Goal: Task Accomplishment & Management: Manage account settings

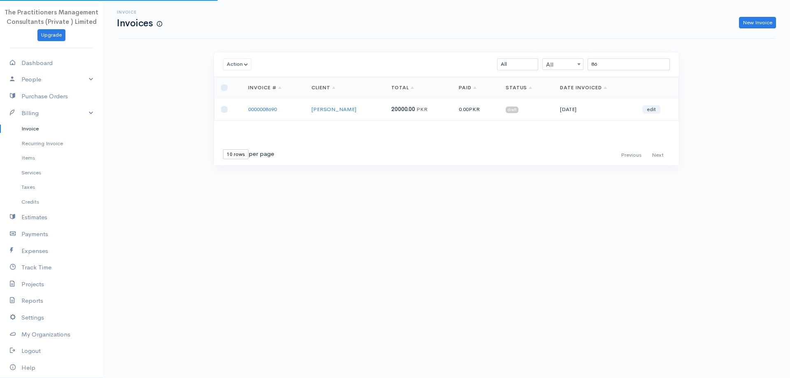
type input "8"
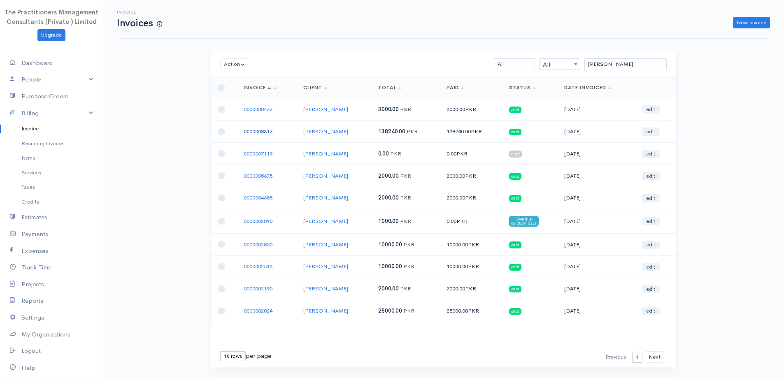
type input "[PERSON_NAME]"
click at [270, 129] on link "0000008317" at bounding box center [258, 131] width 29 height 7
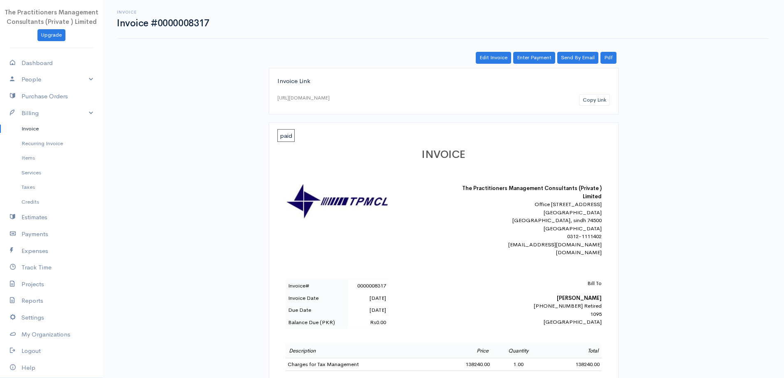
click at [17, 135] on link "Invoice" at bounding box center [51, 128] width 103 height 15
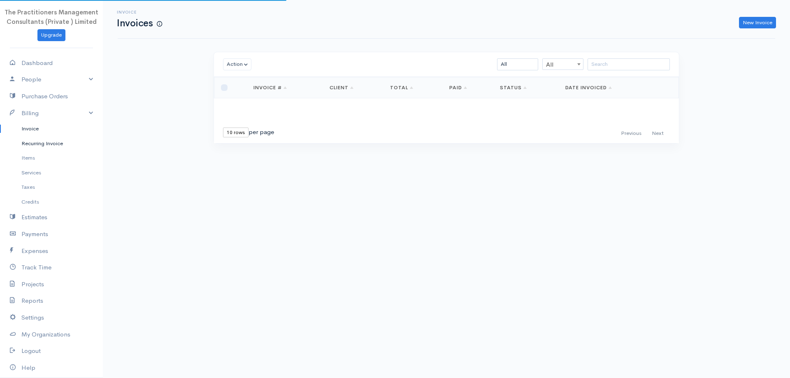
click at [29, 138] on link "Recurring Invoice" at bounding box center [51, 143] width 103 height 15
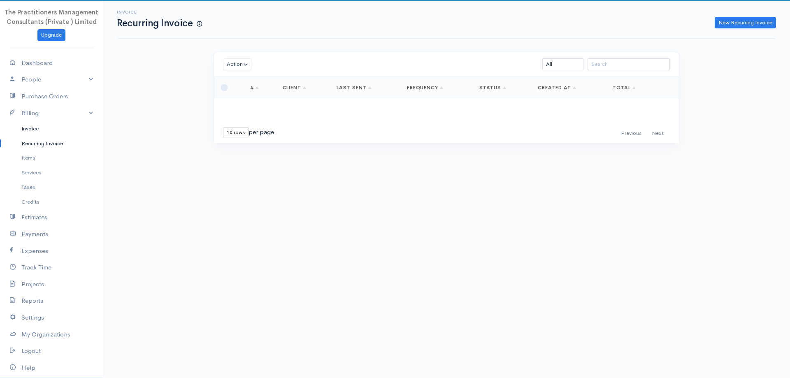
click at [23, 131] on link "Invoice" at bounding box center [51, 128] width 103 height 15
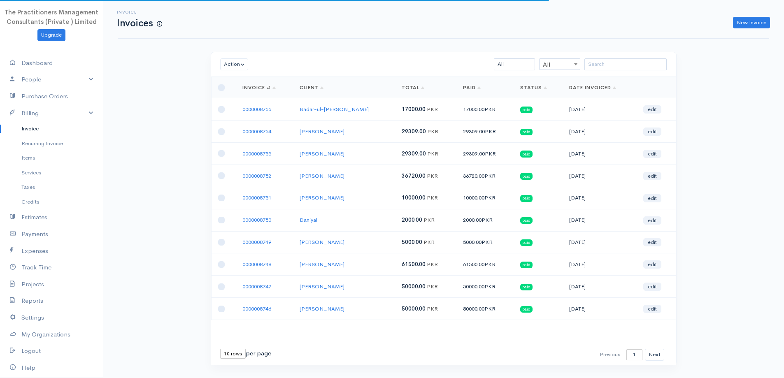
click at [596, 56] on div "Action Archive Delete Download PDF Send Mark as Sent Mark Un-Sent Enter Payment…" at bounding box center [443, 64] width 465 height 25
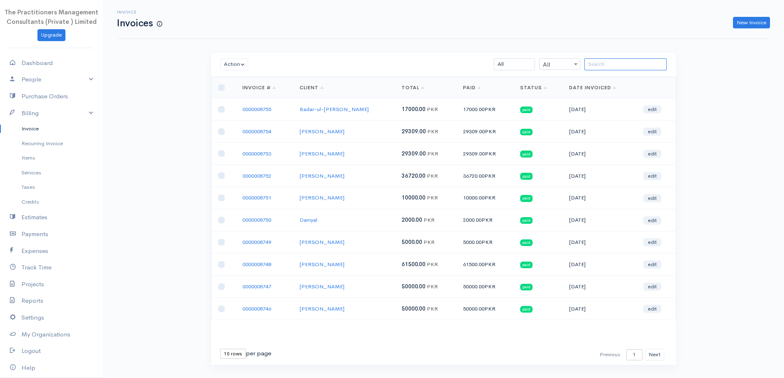
click at [599, 68] on input "search" at bounding box center [626, 64] width 82 height 12
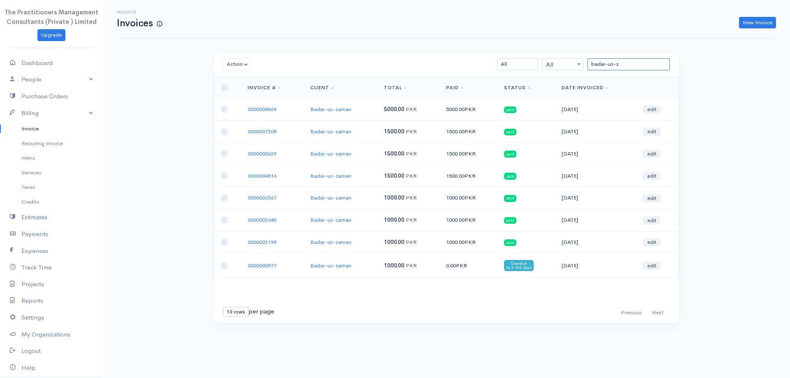
type input "badar-uz-z"
